Goal: Task Accomplishment & Management: Manage account settings

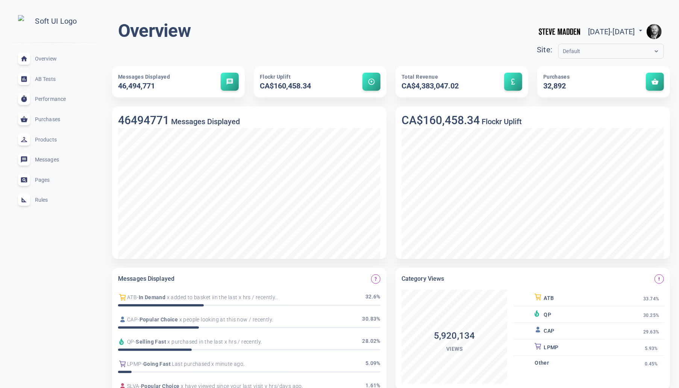
click at [658, 32] on img "button" at bounding box center [654, 31] width 15 height 15
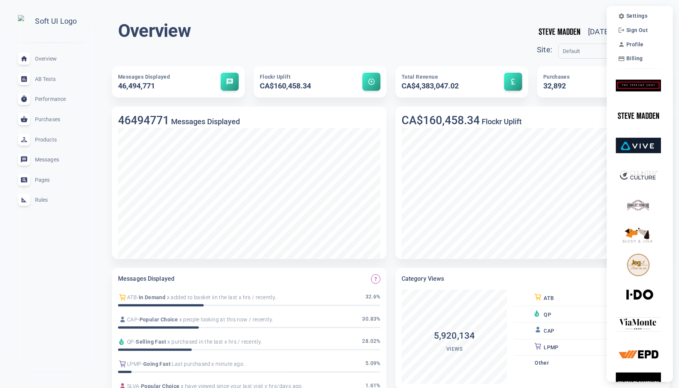
scroll to position [3, 0]
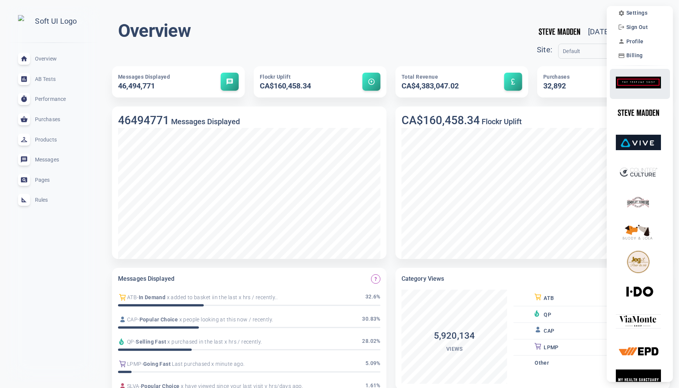
click at [640, 79] on img at bounding box center [638, 83] width 45 height 24
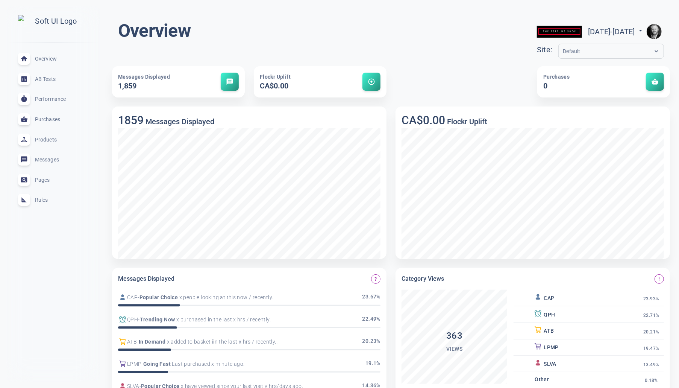
click at [37, 200] on span "Rules" at bounding box center [62, 200] width 54 height 0
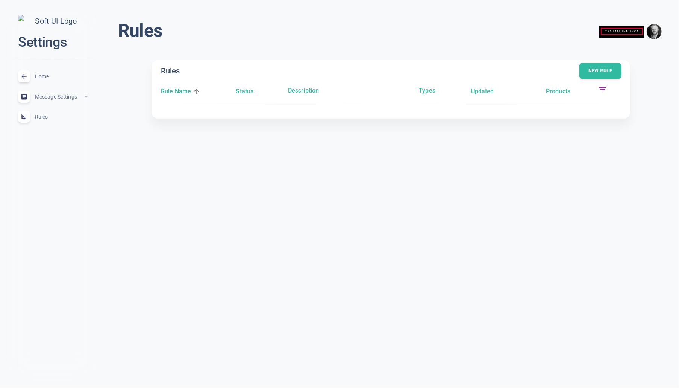
click at [597, 75] on button "New rule" at bounding box center [600, 71] width 42 height 16
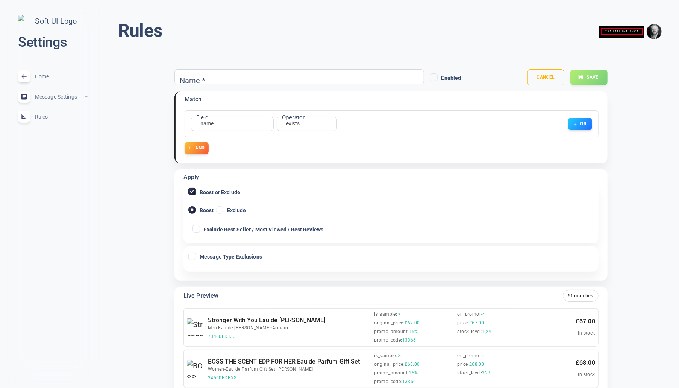
click at [220, 121] on div "name name Field" at bounding box center [232, 124] width 83 height 14
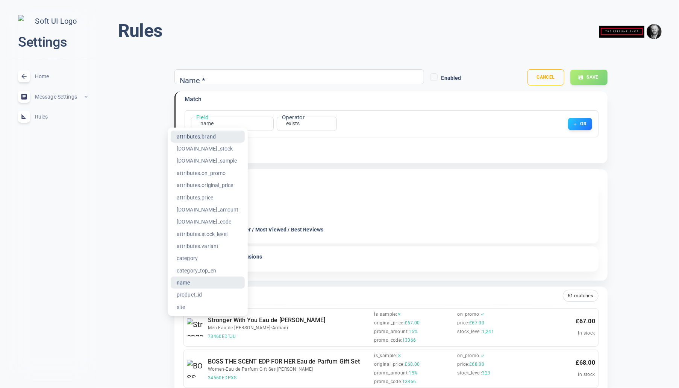
click at [208, 134] on li "attributes.brand" at bounding box center [208, 136] width 74 height 12
type input "attributes.brand"
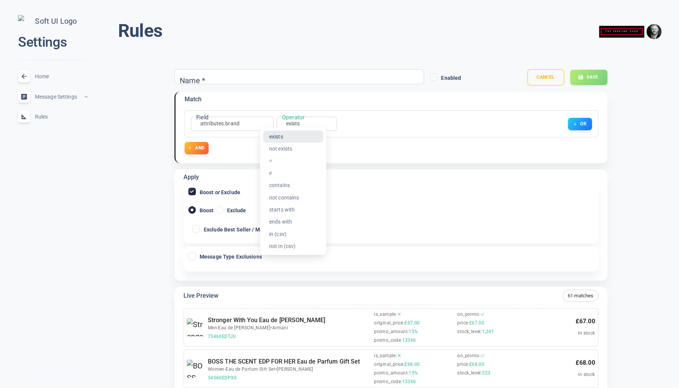
click at [287, 186] on li "contains" at bounding box center [293, 185] width 60 height 12
type input "contains"
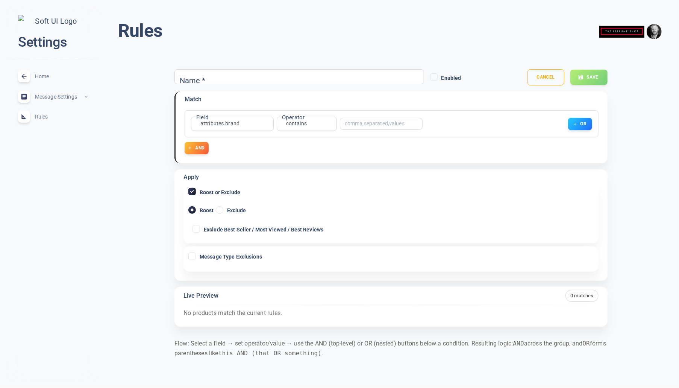
click at [362, 122] on input "text" at bounding box center [375, 123] width 60 height 5
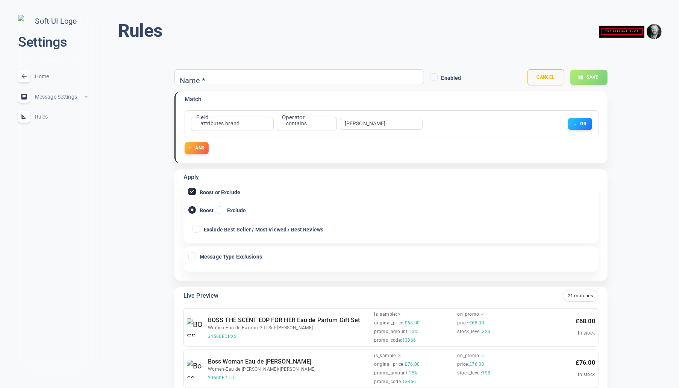
type input "[PERSON_NAME]"
click at [204, 145] on button "AND" at bounding box center [197, 148] width 24 height 12
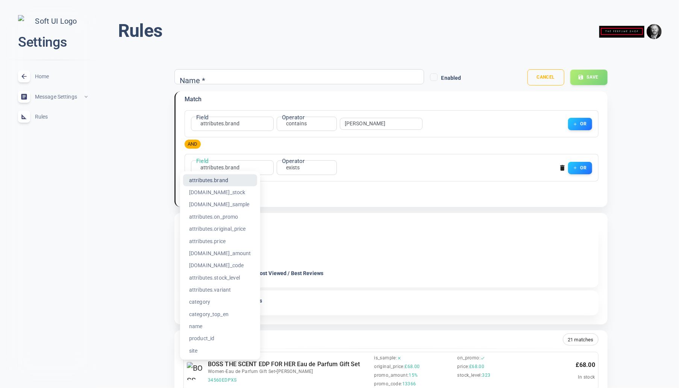
click at [235, 213] on li "attributes.on_promo" at bounding box center [220, 216] width 74 height 12
type input "attributes.on_promo"
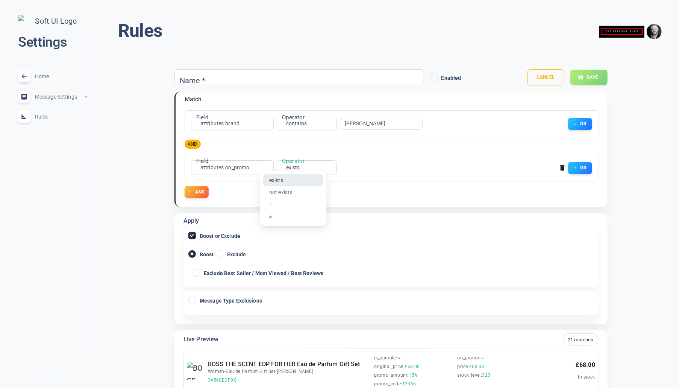
click at [291, 203] on li "=" at bounding box center [293, 204] width 60 height 12
type input "equals"
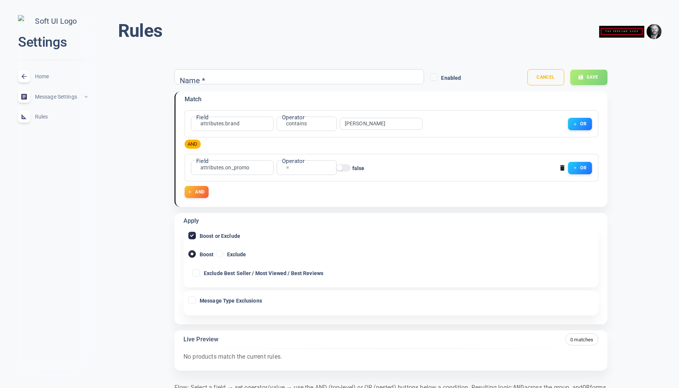
click at [345, 165] on input "false" at bounding box center [339, 168] width 18 height 6
checkbox input "true"
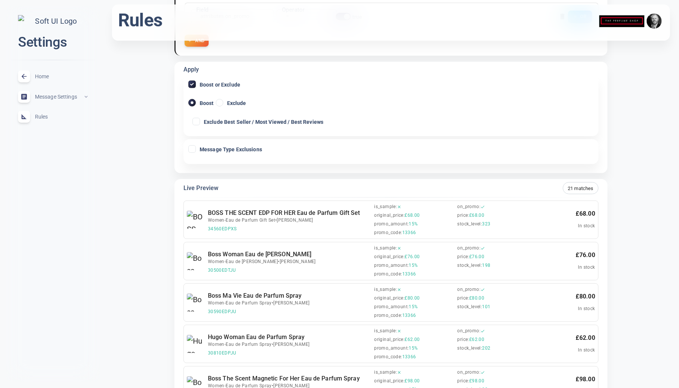
scroll to position [75, 0]
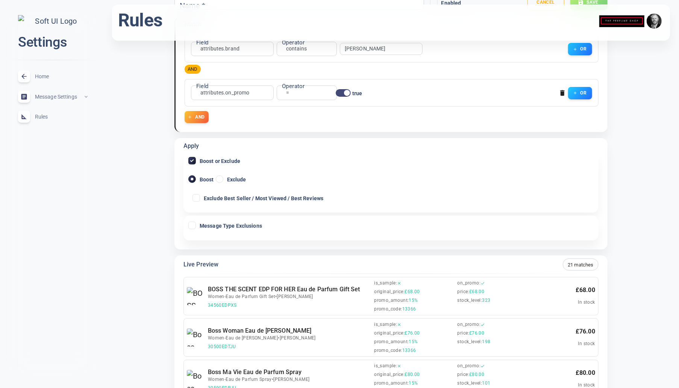
click at [219, 179] on input "Exclude" at bounding box center [219, 179] width 7 height 7
radio input "true"
click at [196, 197] on input "Exclude Best Seller / Most Viewed / Best Reviews" at bounding box center [196, 197] width 7 height 7
checkbox input "true"
click at [193, 177] on input "Boost" at bounding box center [192, 179] width 7 height 7
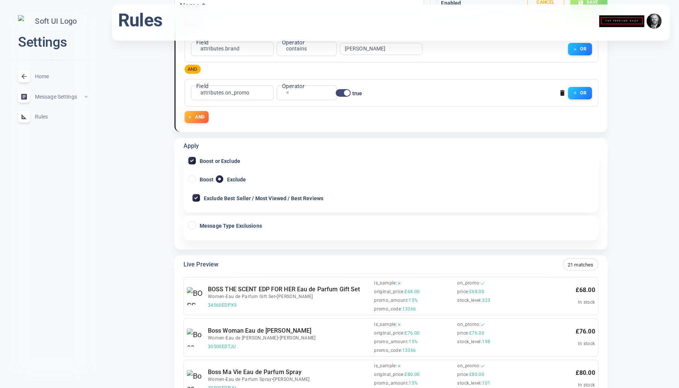
radio input "true"
click at [195, 202] on label "Exclude Best Seller / Most Viewed / Best Reviews" at bounding box center [257, 197] width 131 height 12
click at [195, 201] on input "Exclude Best Seller / Most Viewed / Best Reviews" at bounding box center [196, 197] width 7 height 7
checkbox input "false"
click at [191, 224] on input "Message Type Exclusions" at bounding box center [192, 225] width 7 height 7
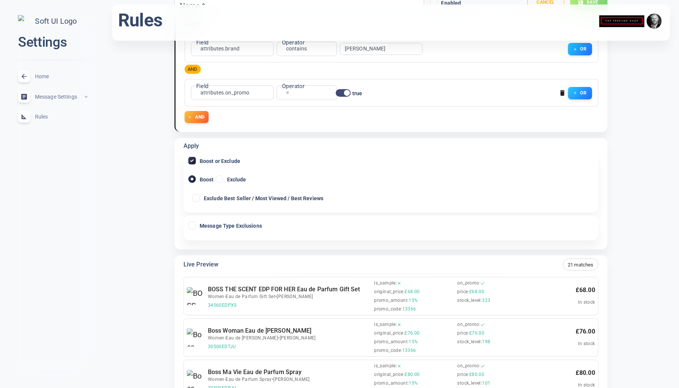
checkbox input "true"
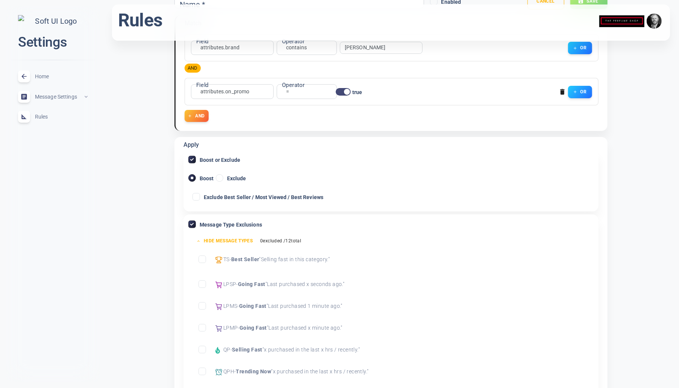
scroll to position [191, 0]
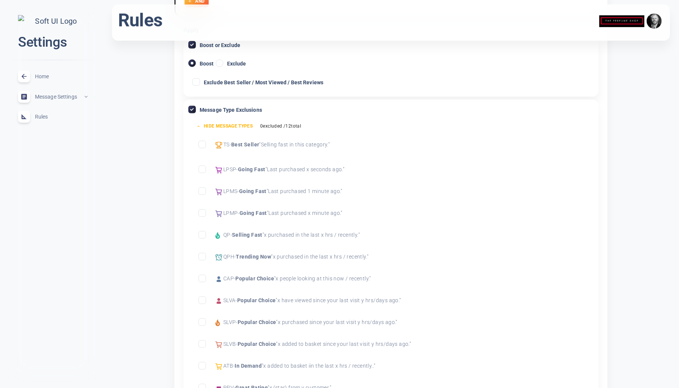
click at [203, 237] on input "Exclude Selling Fast" at bounding box center [202, 234] width 7 height 7
click at [204, 256] on input "Exclude Trending Now" at bounding box center [202, 256] width 7 height 7
click at [202, 275] on input "Exclude Popular Choice" at bounding box center [202, 278] width 7 height 7
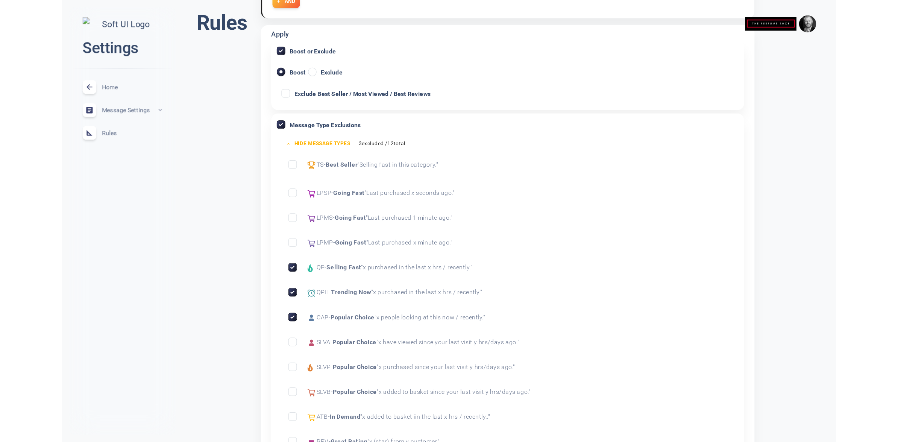
scroll to position [0, 0]
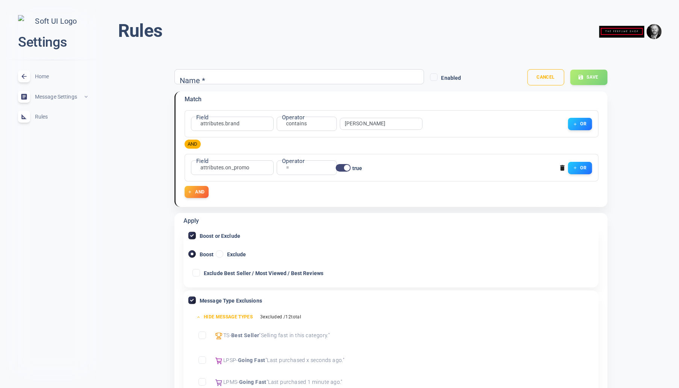
click at [245, 77] on div "Name *" at bounding box center [299, 76] width 250 height 15
type input "[PERSON_NAME]"
click at [589, 79] on button "Save" at bounding box center [589, 78] width 38 height 16
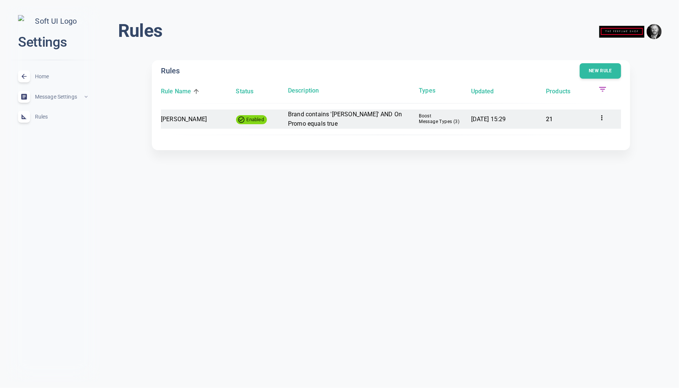
click at [604, 114] on icon at bounding box center [602, 118] width 8 height 8
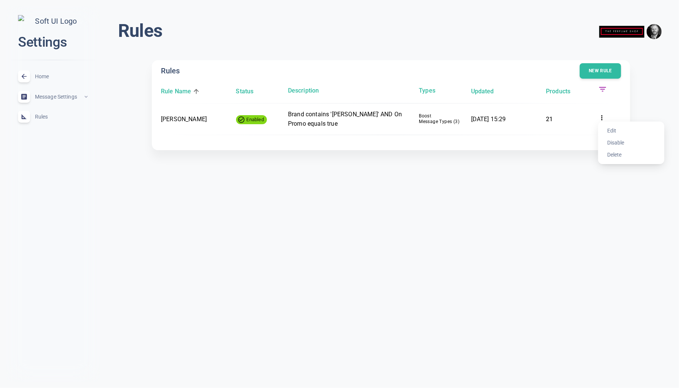
click at [646, 100] on div at bounding box center [339, 194] width 679 height 388
